Goal: Information Seeking & Learning: Learn about a topic

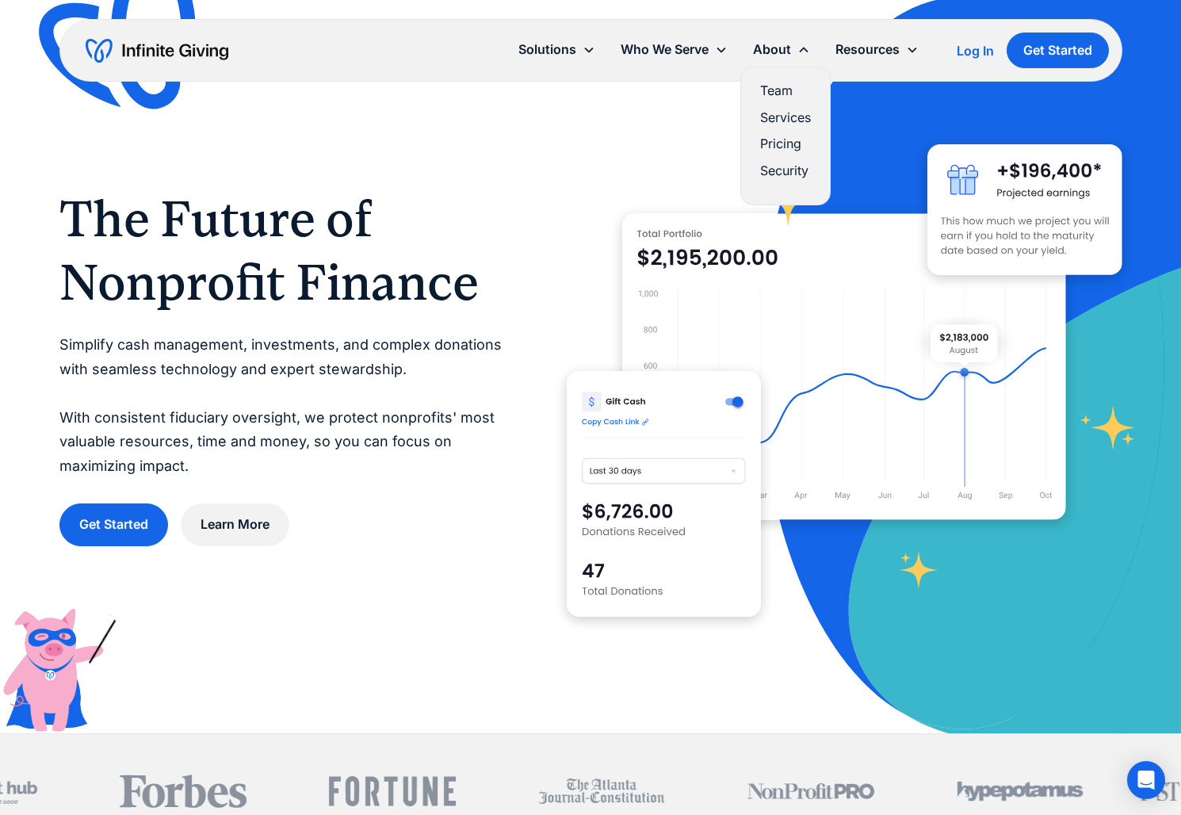
click at [778, 151] on link "Pricing" at bounding box center [785, 143] width 51 height 21
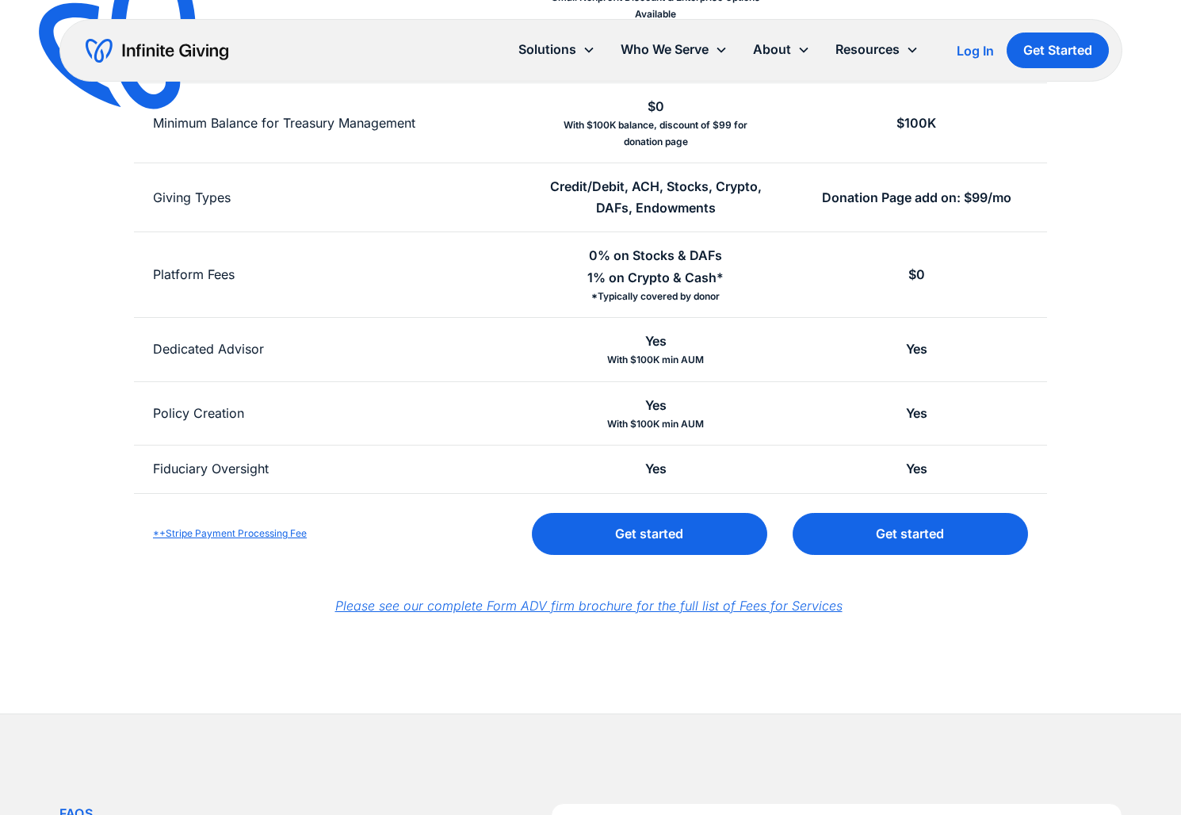
scroll to position [387, 0]
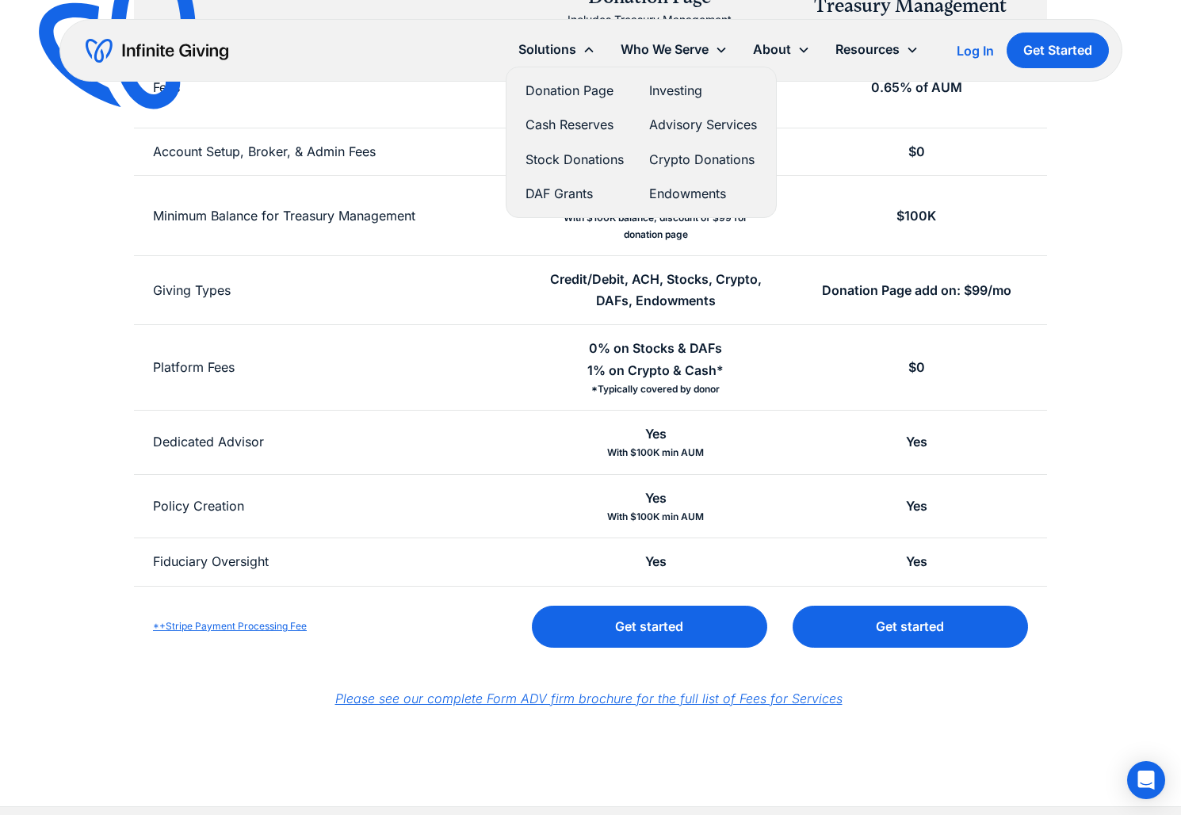
click at [676, 86] on link "Investing" at bounding box center [703, 90] width 108 height 21
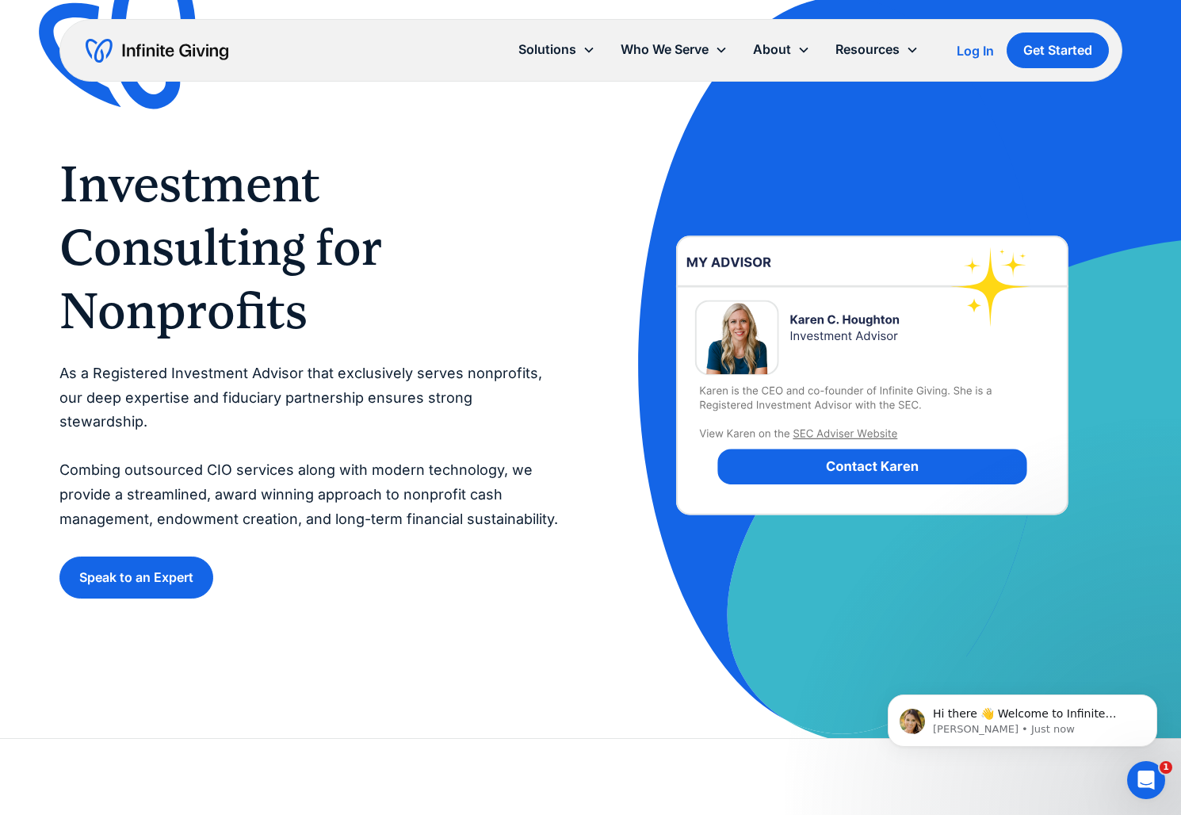
click at [193, 59] on img "home" at bounding box center [157, 50] width 143 height 25
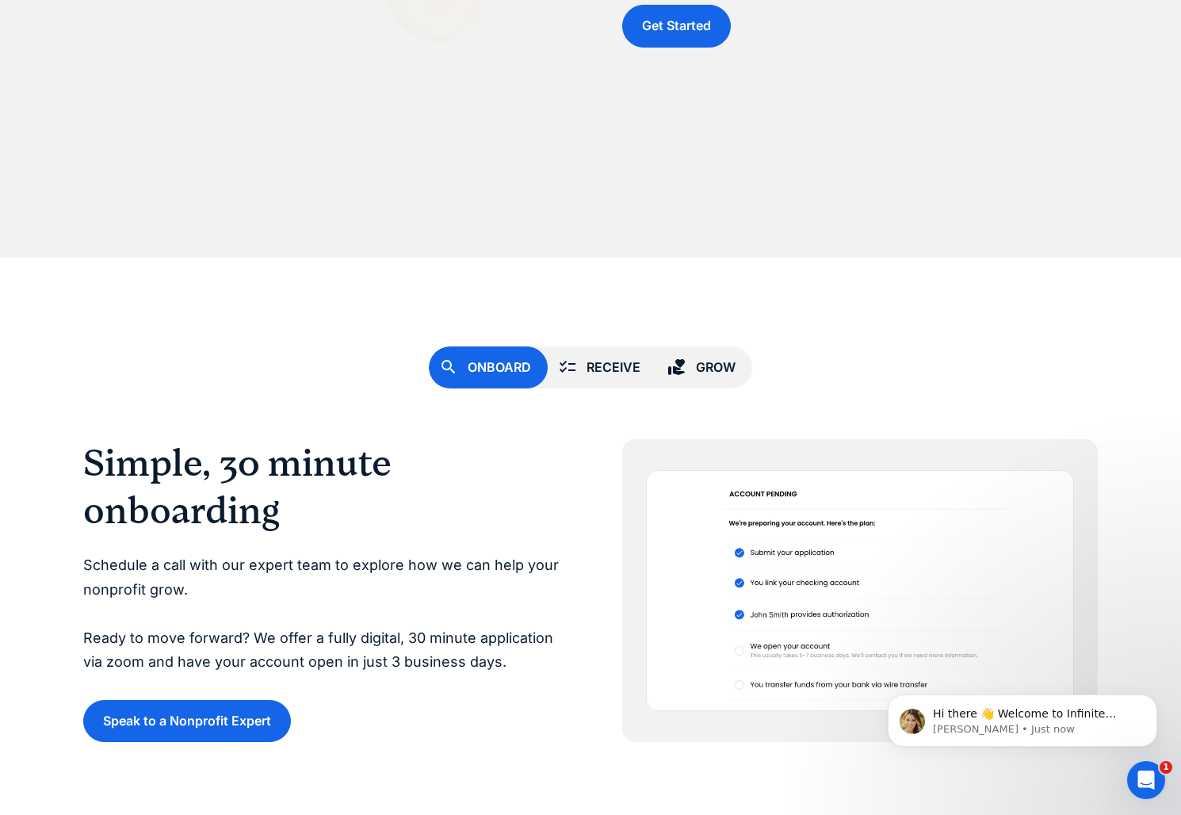
scroll to position [4361, 0]
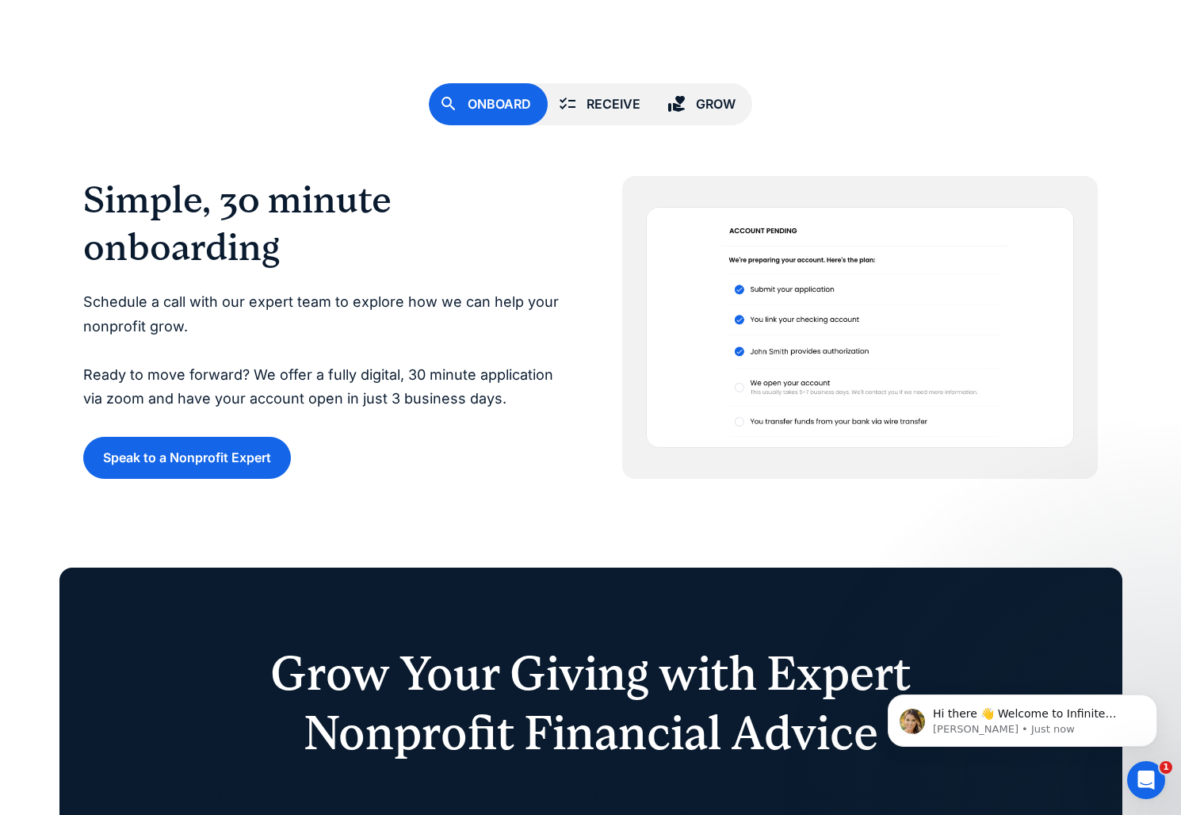
click at [721, 90] on link "Grow" at bounding box center [704, 104] width 95 height 42
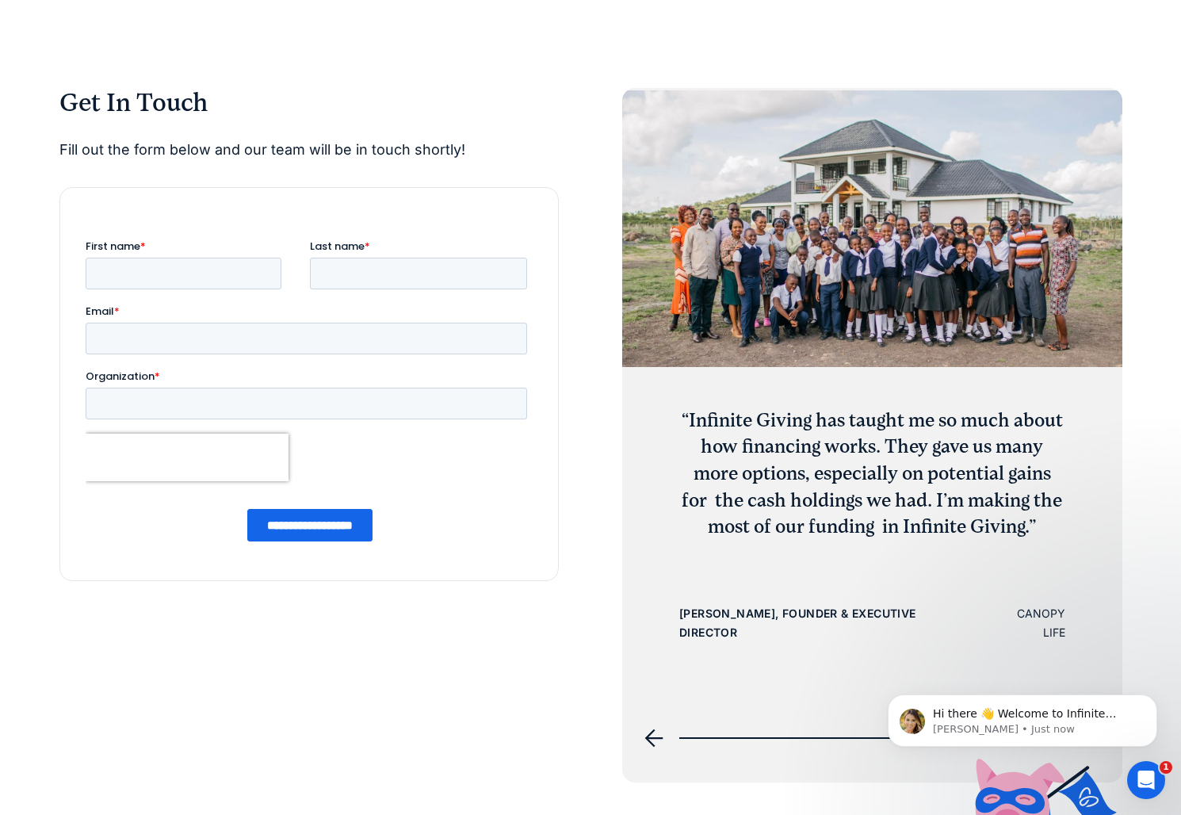
scroll to position [6912, 0]
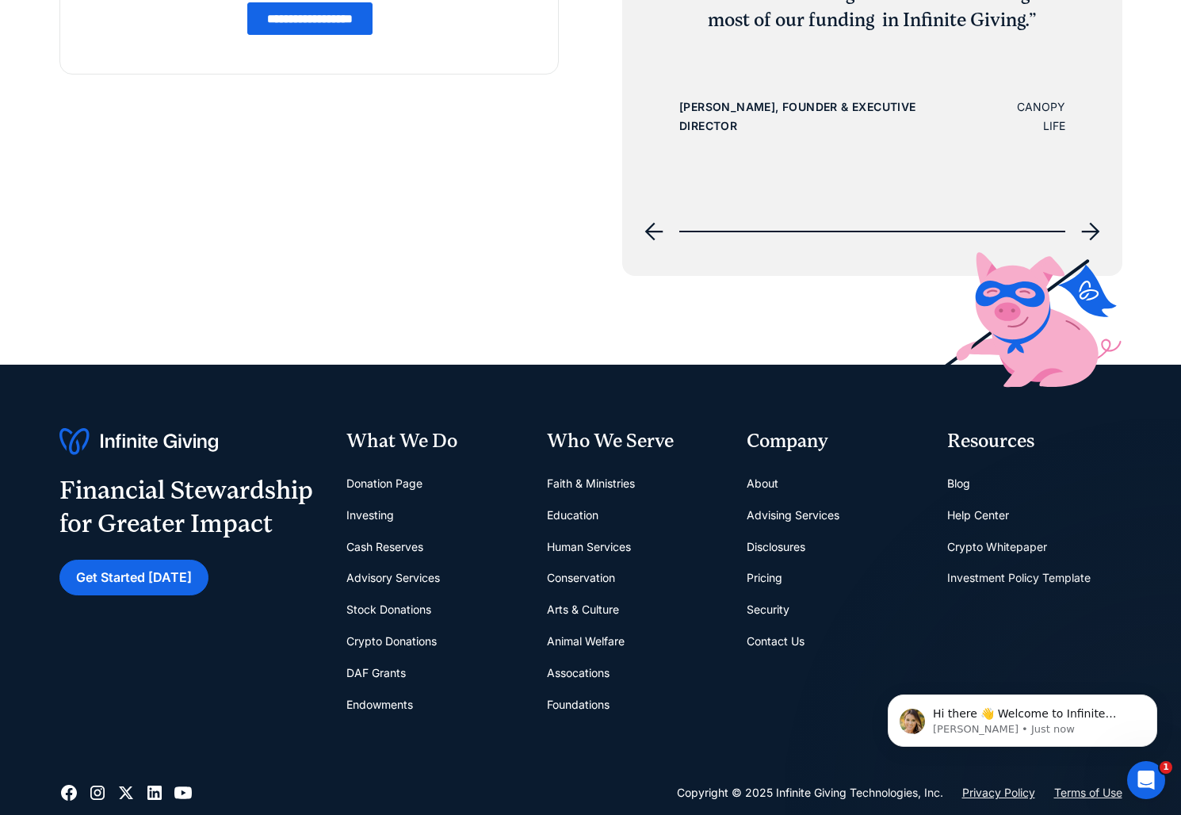
click at [387, 539] on link "Cash Reserves" at bounding box center [384, 547] width 77 height 32
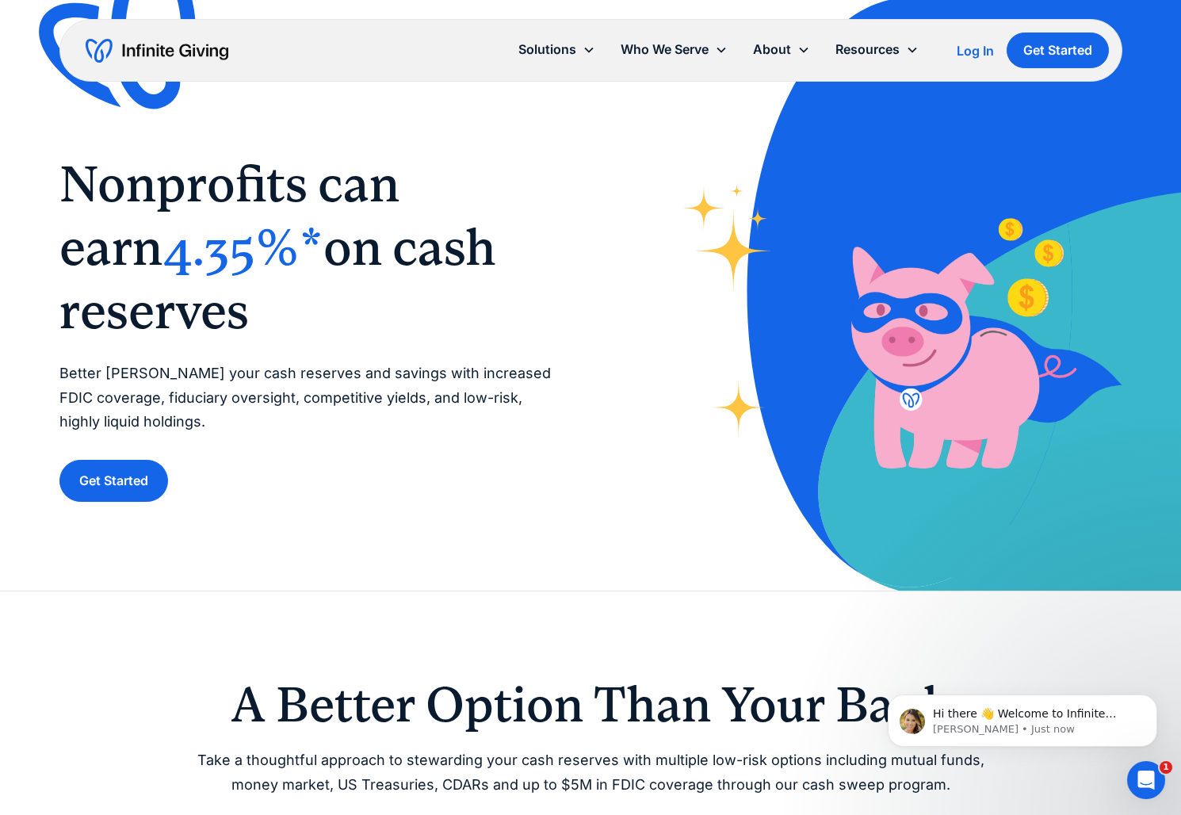
click at [172, 294] on span "on cash reserves" at bounding box center [277, 279] width 437 height 122
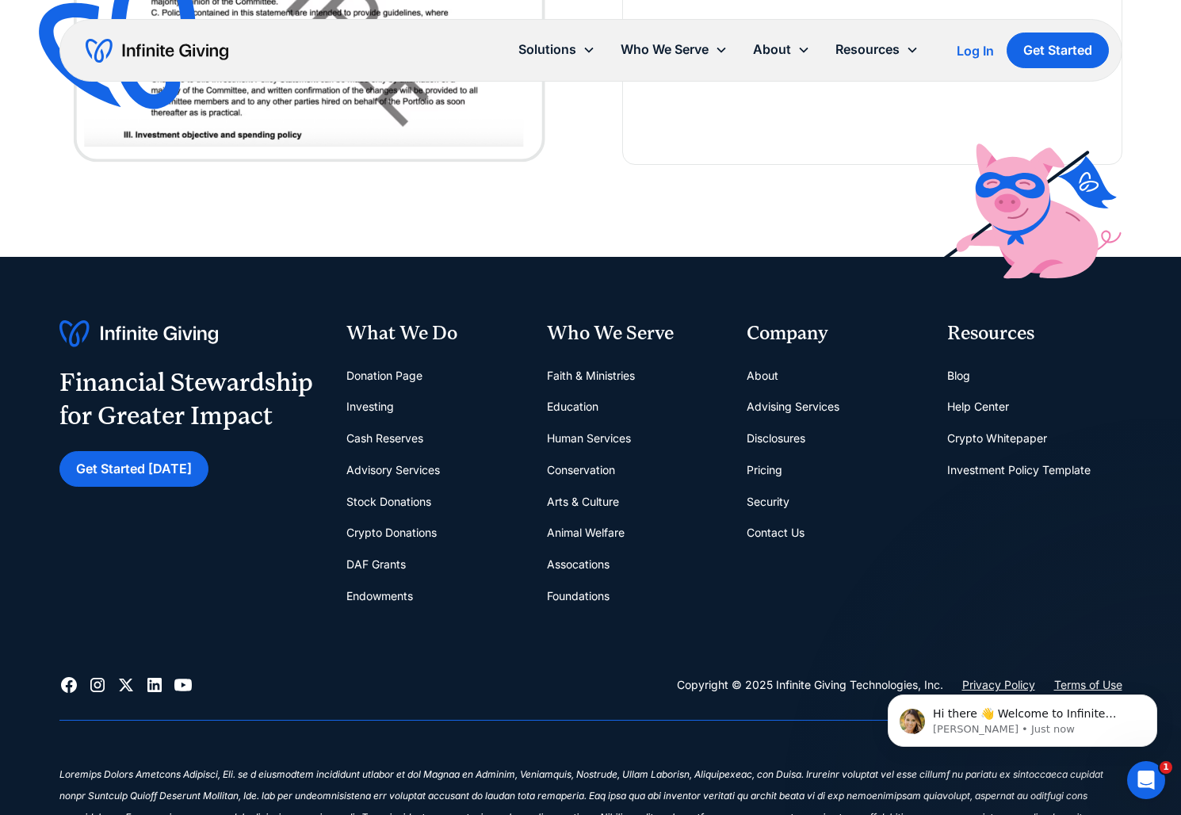
scroll to position [3716, 0]
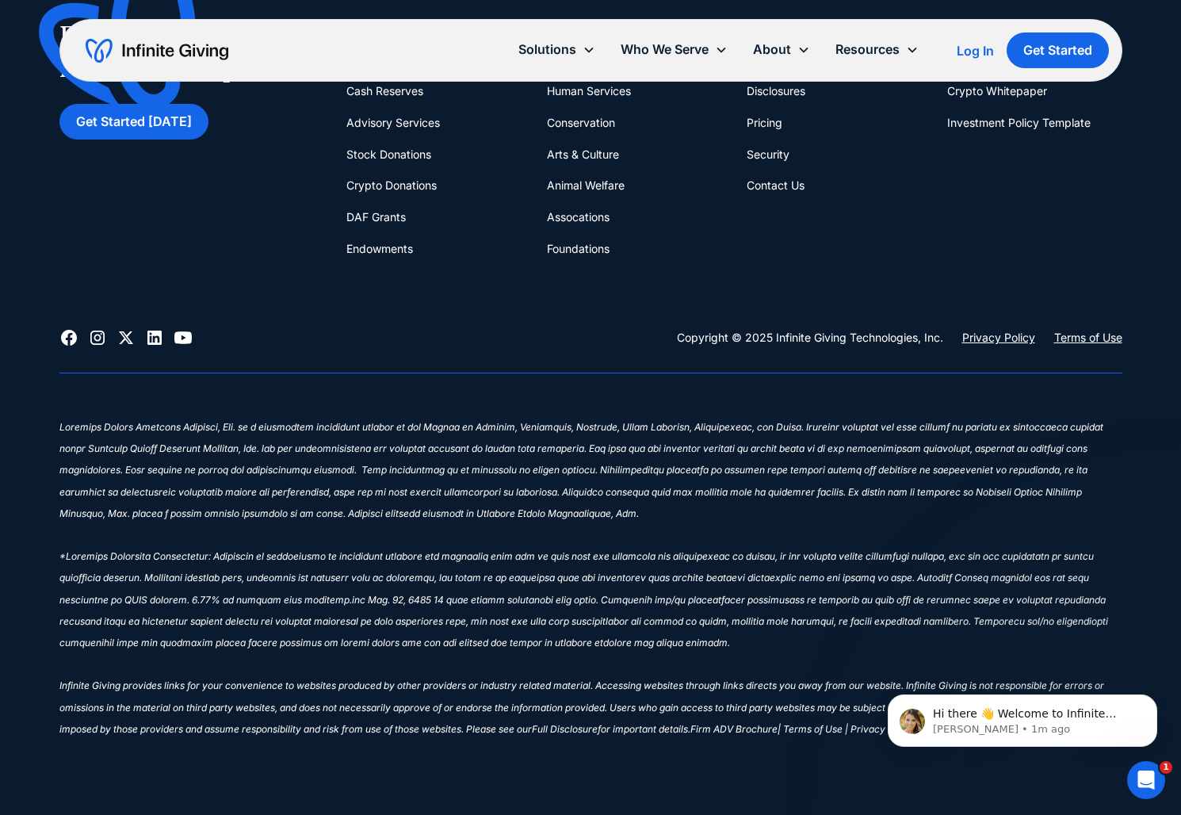
click at [413, 572] on sup "‍ Infinite Giving provides links for your convenience to websites produced by o…" at bounding box center [583, 578] width 1049 height 314
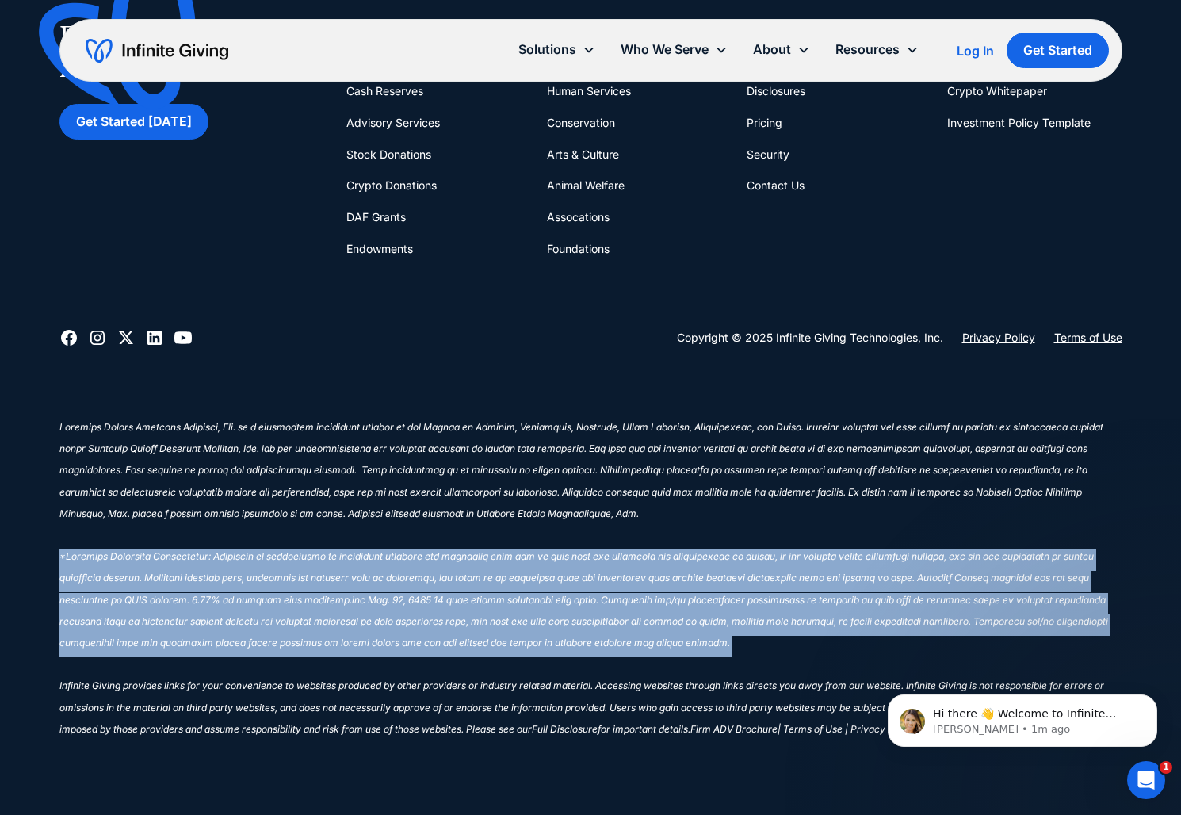
click at [413, 572] on sup "‍ Infinite Giving provides links for your convenience to websites produced by o…" at bounding box center [583, 578] width 1049 height 314
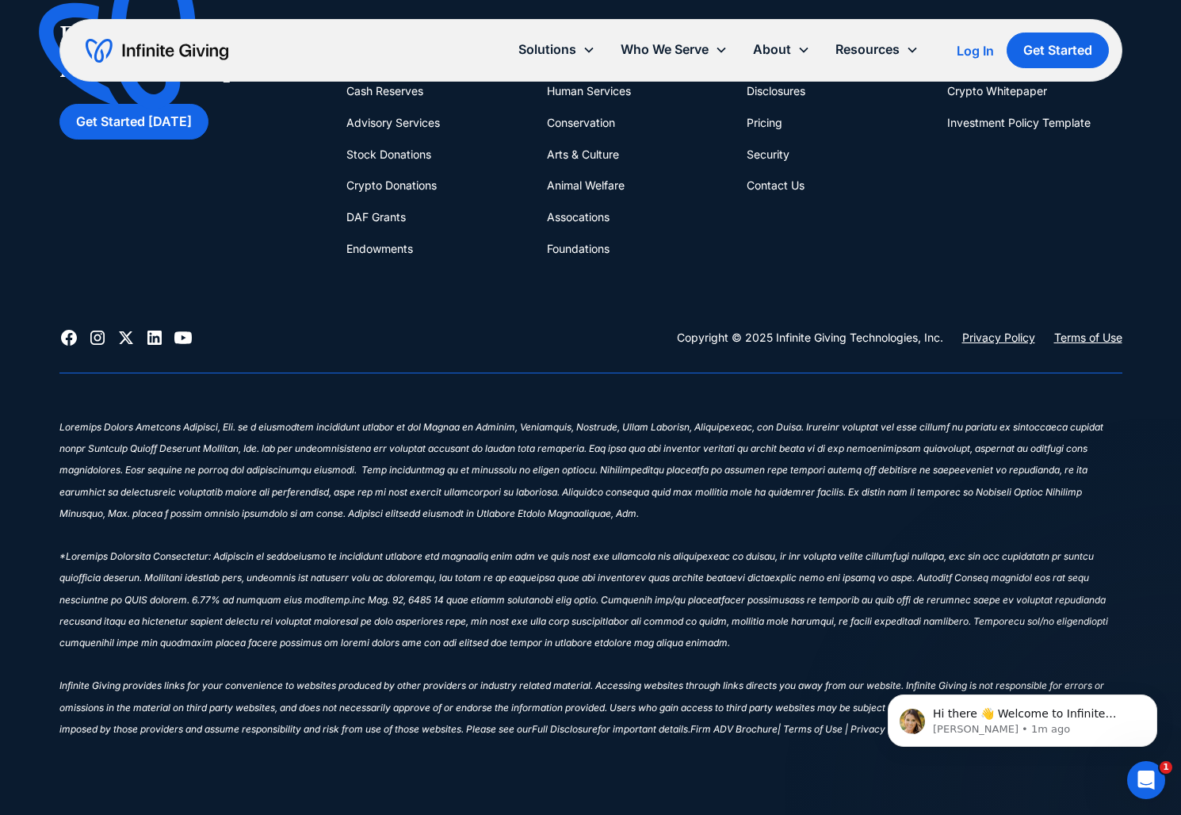
click at [404, 592] on p "‍ Infinite Giving provides links for your convenience to websites produced by o…" at bounding box center [590, 581] width 1063 height 323
click at [402, 603] on sup "‍ Infinite Giving provides links for your convenience to websites produced by o…" at bounding box center [583, 578] width 1049 height 314
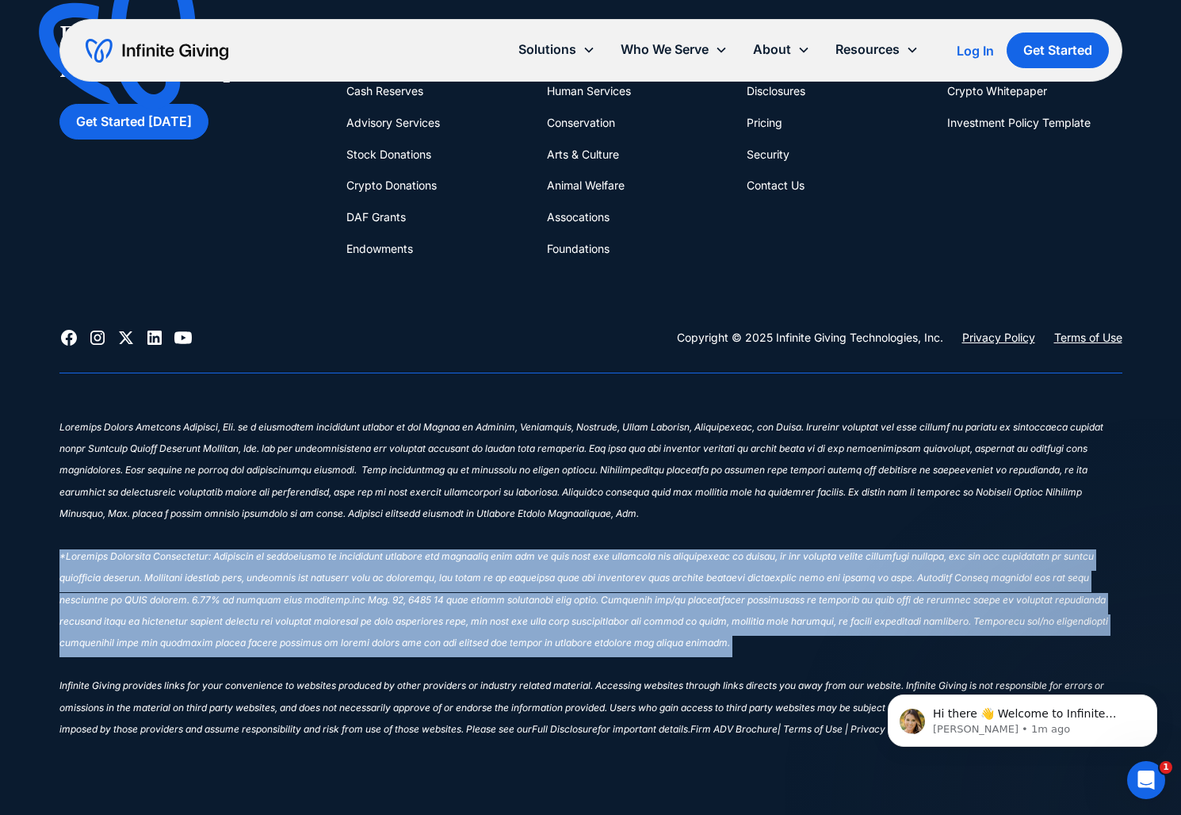
click at [402, 603] on sup "‍ Infinite Giving provides links for your convenience to websites produced by o…" at bounding box center [583, 578] width 1049 height 314
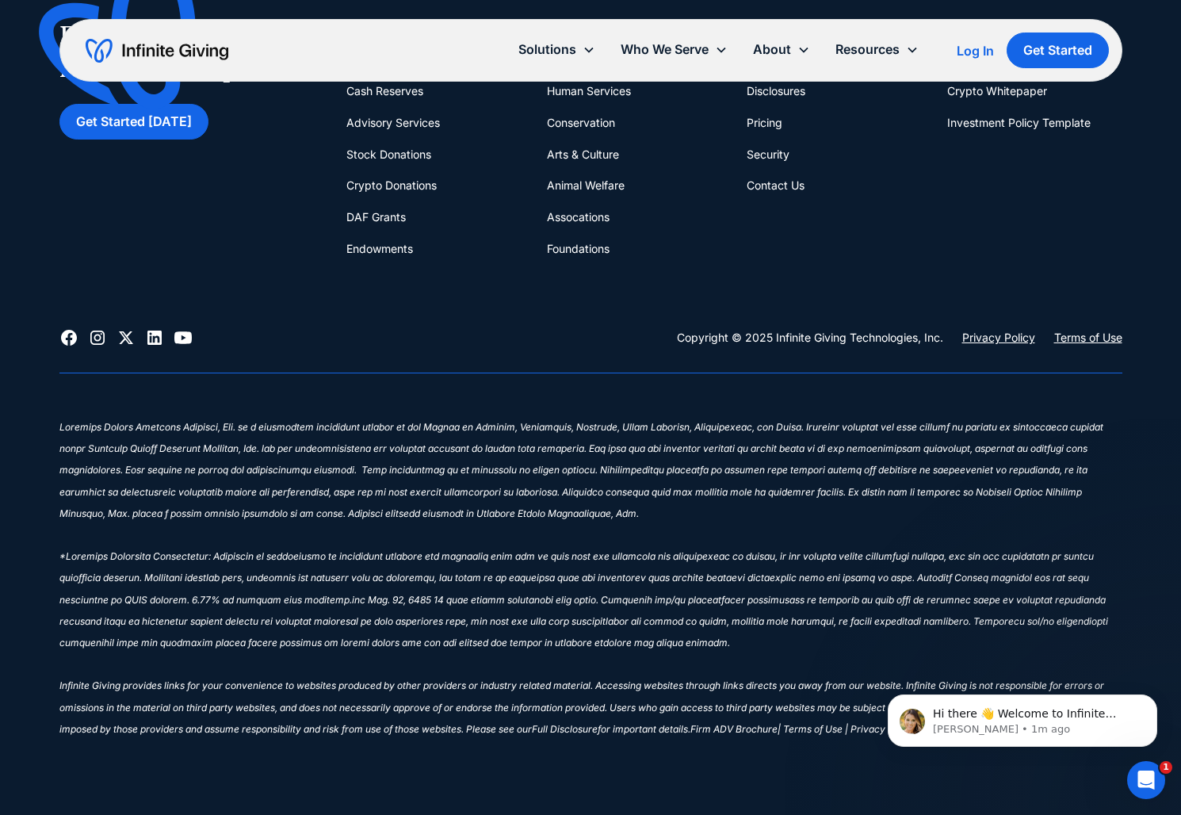
click at [402, 603] on sup "‍ Infinite Giving provides links for your convenience to websites produced by o…" at bounding box center [583, 578] width 1049 height 314
